Goal: Information Seeking & Learning: Check status

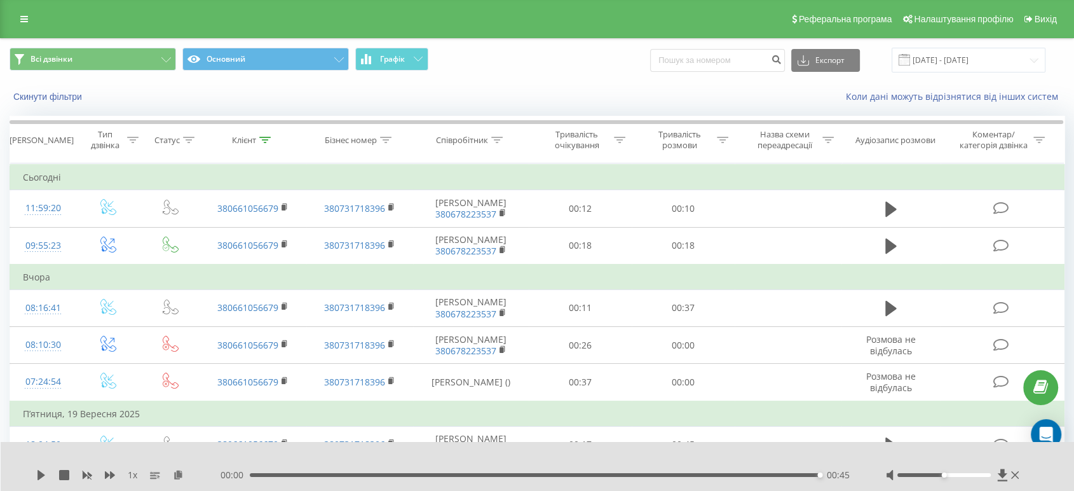
click at [722, 57] on input at bounding box center [717, 60] width 135 height 23
type input "0950004441"
click at [782, 54] on button "submit" at bounding box center [776, 60] width 17 height 23
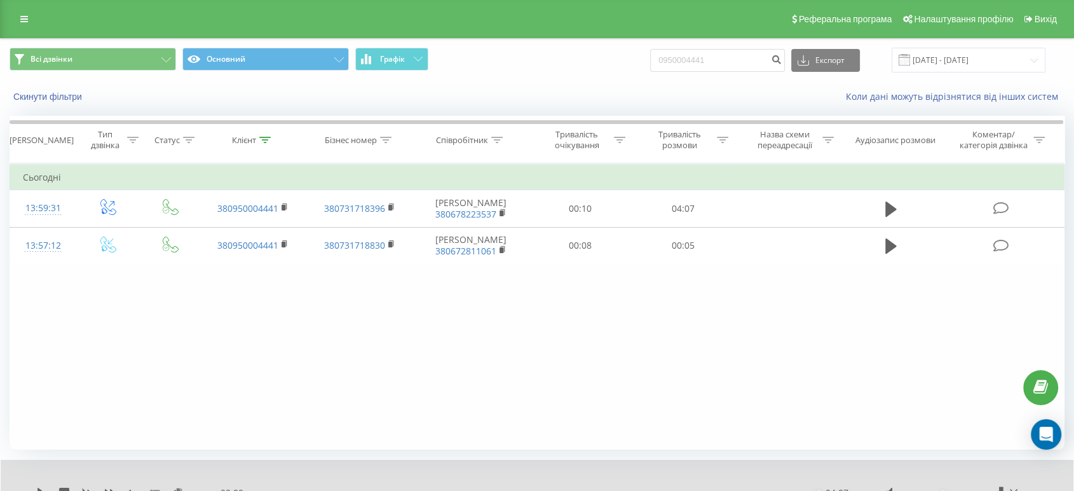
click at [739, 355] on div "Фільтрувати за умовою Дорівнює Введіть значення Скасувати OK Фільтрувати за умо…" at bounding box center [537, 306] width 1055 height 286
drag, startPoint x: 313, startPoint y: 410, endPoint x: 334, endPoint y: 410, distance: 21.0
click at [314, 409] on div "Фільтрувати за умовою Дорівнює Введіть значення Скасувати OK Фільтрувати за умо…" at bounding box center [537, 306] width 1055 height 286
click at [62, 342] on div "Фільтрувати за умовою Дорівнює Введіть значення Скасувати OK Фільтрувати за умо…" at bounding box center [537, 306] width 1055 height 286
drag, startPoint x: 46, startPoint y: 339, endPoint x: 55, endPoint y: 319, distance: 21.9
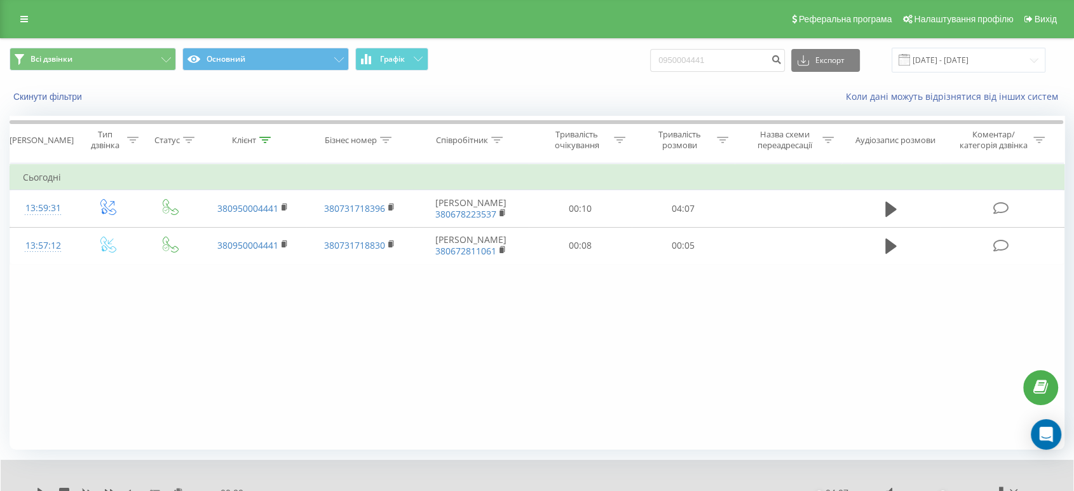
click at [57, 336] on div "Фільтрувати за умовою Дорівнює Введіть значення Скасувати OK Фільтрувати за умо…" at bounding box center [537, 306] width 1055 height 286
drag, startPoint x: 730, startPoint y: 60, endPoint x: 585, endPoint y: 65, distance: 145.6
click at [585, 65] on div "Всі дзвінки Основний Графік 0950004441 Експорт .csv .xls .xlsx 23.06.2025 - 23.…" at bounding box center [537, 60] width 1055 height 25
paste input "290063"
type input "0950290063"
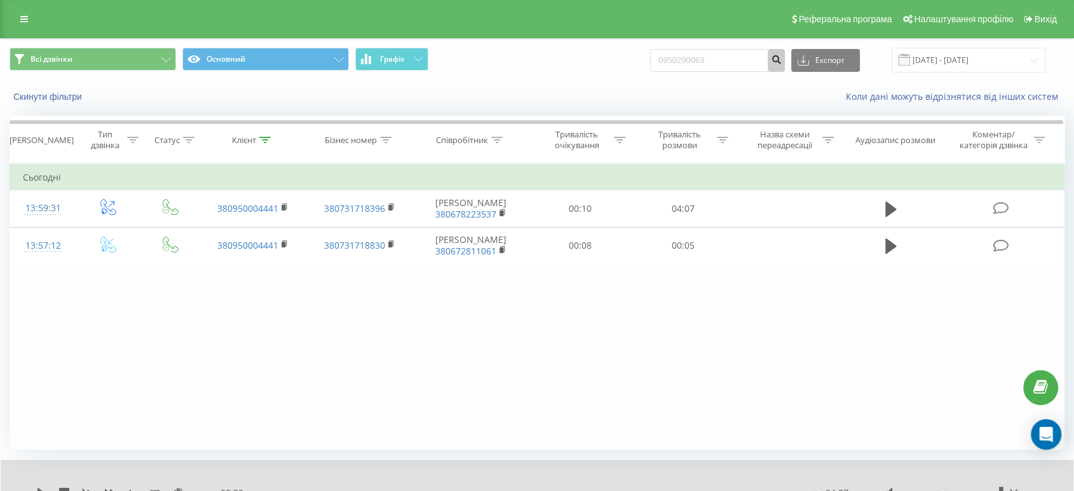
click at [782, 55] on icon "submit" at bounding box center [776, 58] width 11 height 8
